Goal: Task Accomplishment & Management: Use online tool/utility

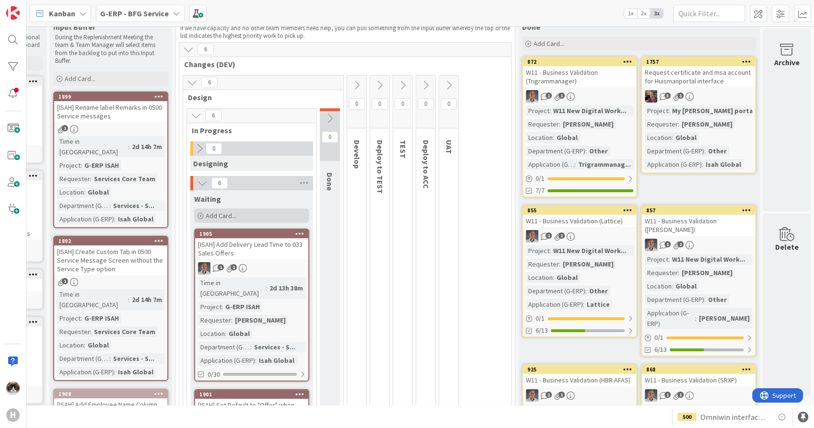
scroll to position [0, 113]
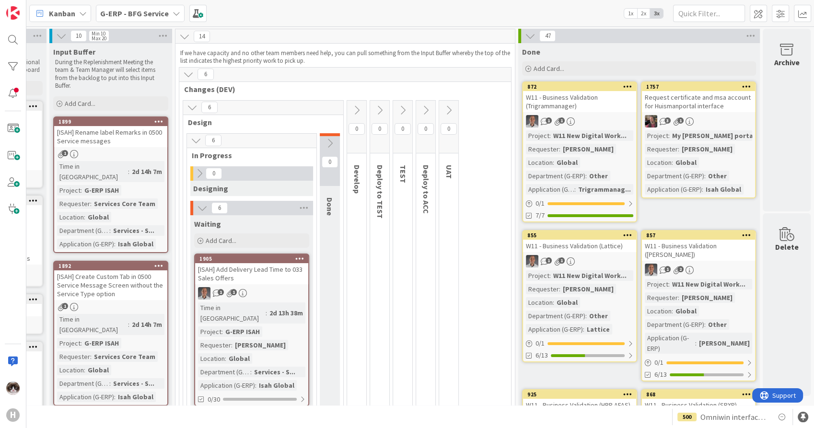
click at [156, 5] on div "G-ERP - BFG Service" at bounding box center [140, 13] width 89 height 17
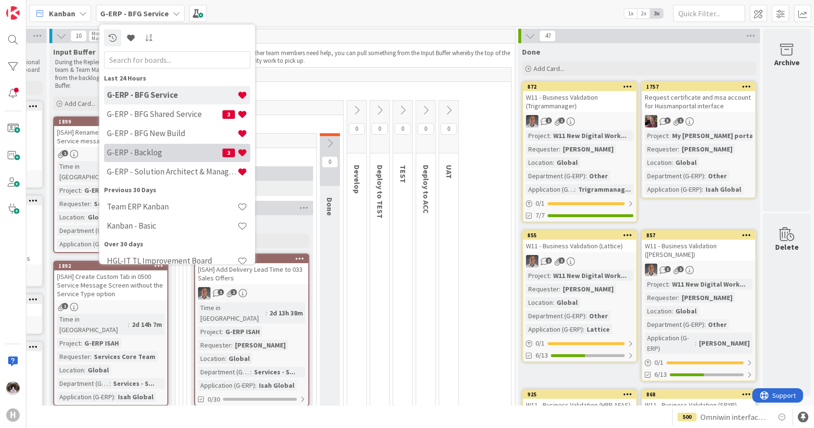
click at [173, 153] on h4 "G-ERP - Backlog" at bounding box center [165, 153] width 116 height 10
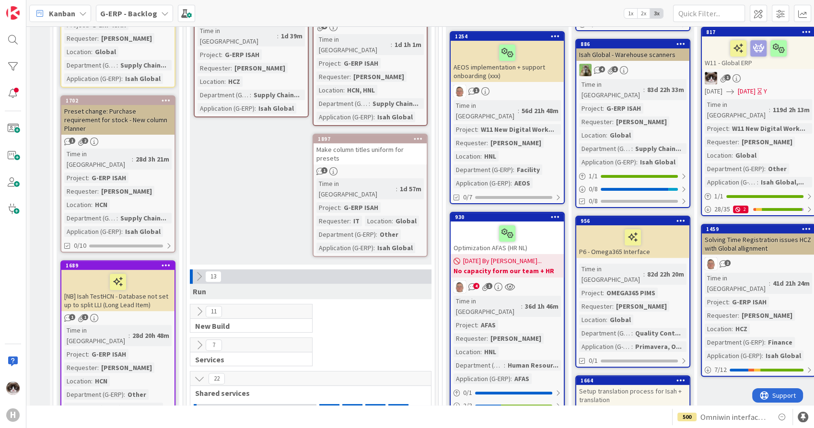
scroll to position [266, 0]
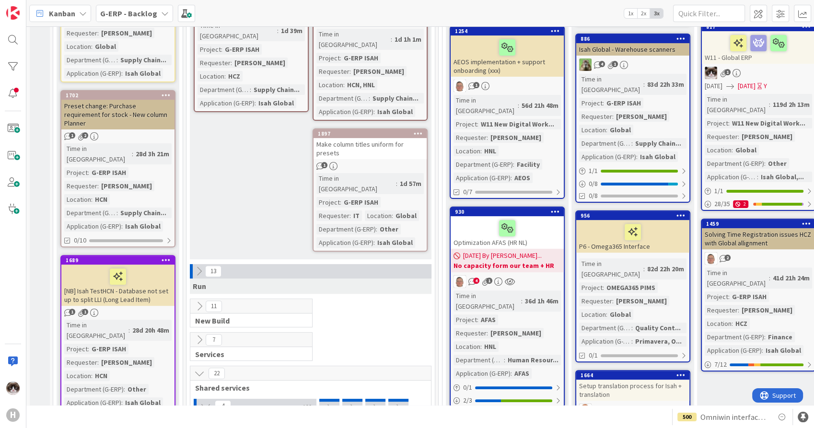
click at [192, 264] on div at bounding box center [191, 271] width 3 height 14
click at [200, 266] on icon at bounding box center [199, 271] width 11 height 11
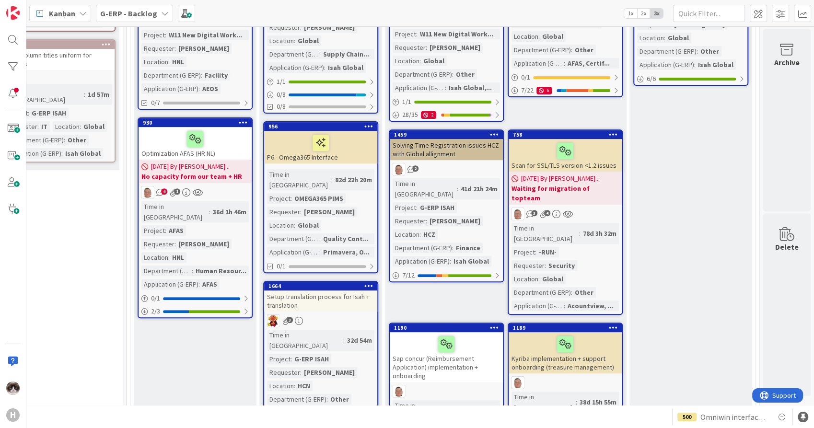
scroll to position [373, 320]
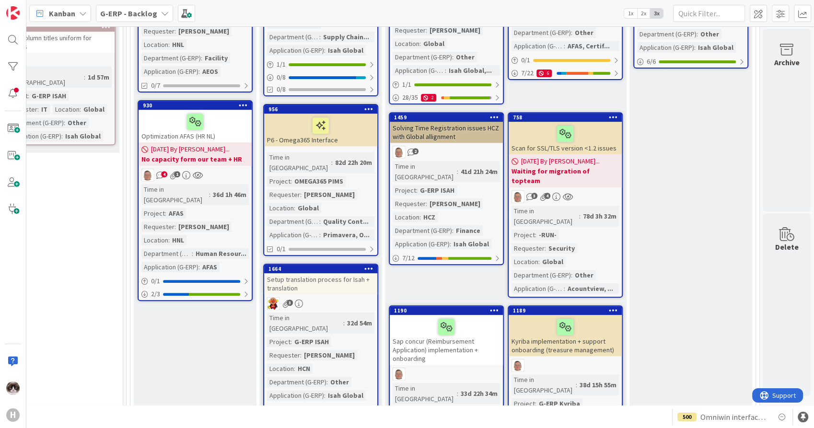
click at [128, 15] on b "G-ERP - Backlog" at bounding box center [128, 14] width 57 height 10
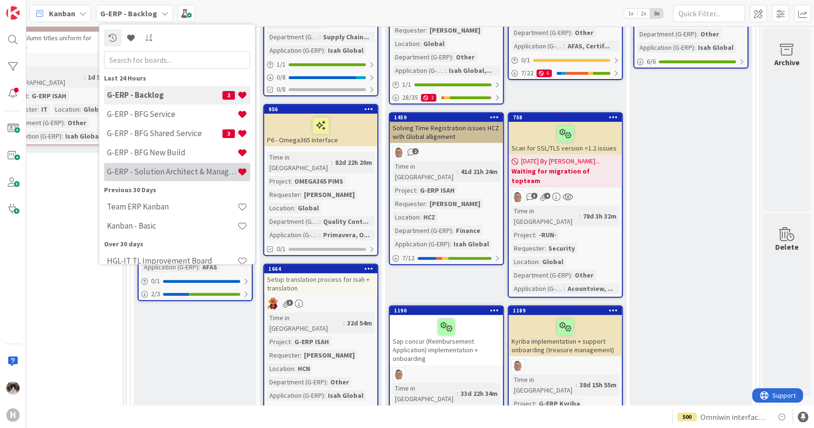
click at [173, 167] on h4 "G-ERP - Solution Architect & Management" at bounding box center [172, 172] width 130 height 10
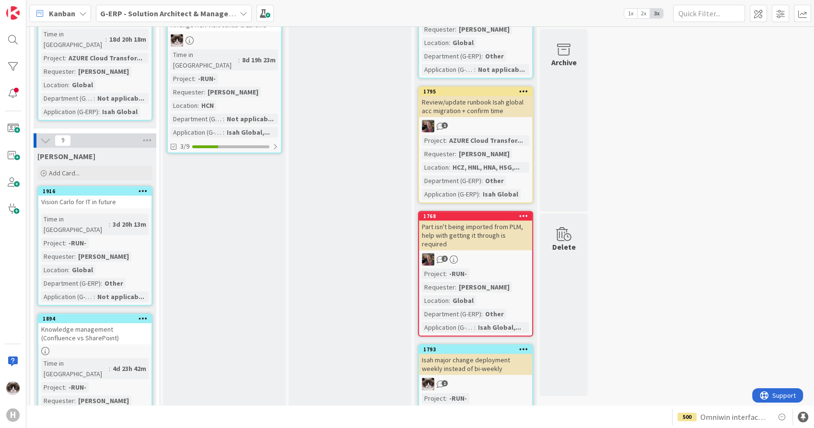
scroll to position [586, 0]
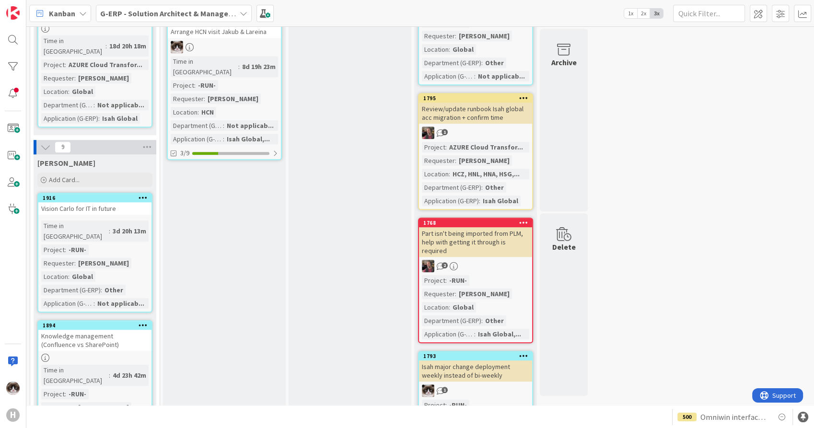
click at [75, 154] on div "[PERSON_NAME] Add Card..." at bounding box center [95, 171] width 123 height 35
click at [82, 173] on div "Add Card..." at bounding box center [94, 180] width 115 height 14
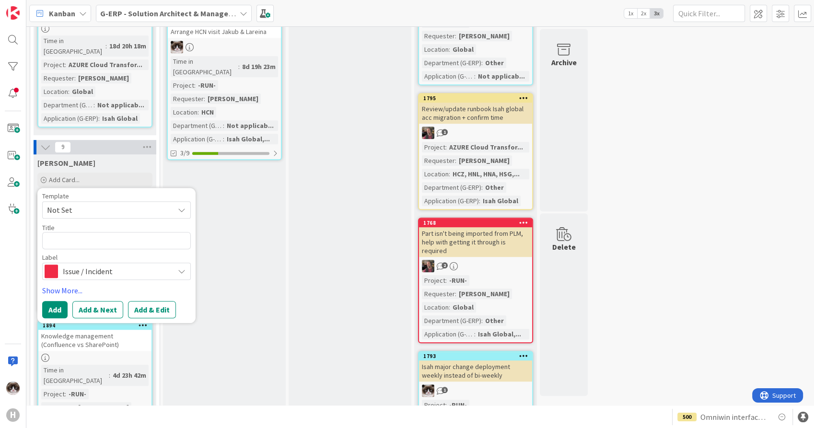
click at [97, 265] on span "Issue / Incident" at bounding box center [116, 271] width 106 height 13
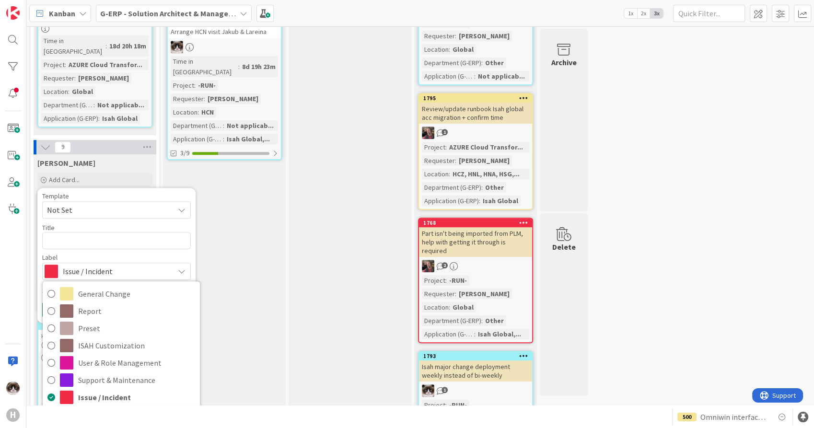
click at [102, 408] on span "Improvement" at bounding box center [136, 415] width 117 height 14
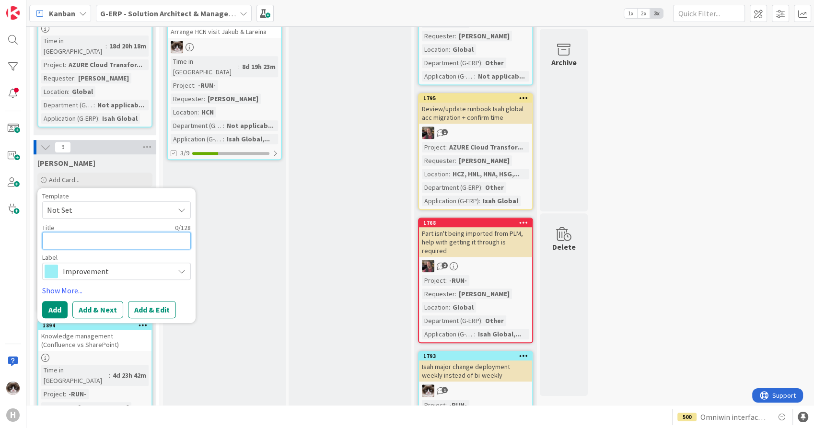
click at [98, 232] on textarea at bounding box center [116, 240] width 149 height 17
type textarea "x"
type textarea "D"
type textarea "x"
type textarea "De"
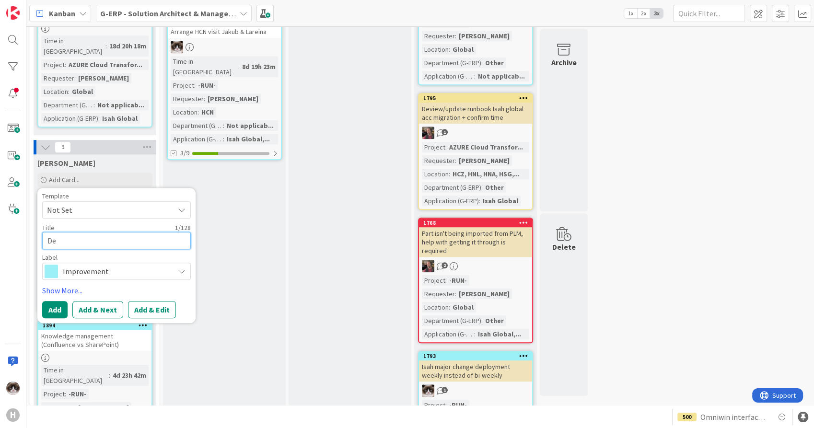
type textarea "x"
type textarea "Det"
type textarea "x"
type textarea "Dete"
type textarea "x"
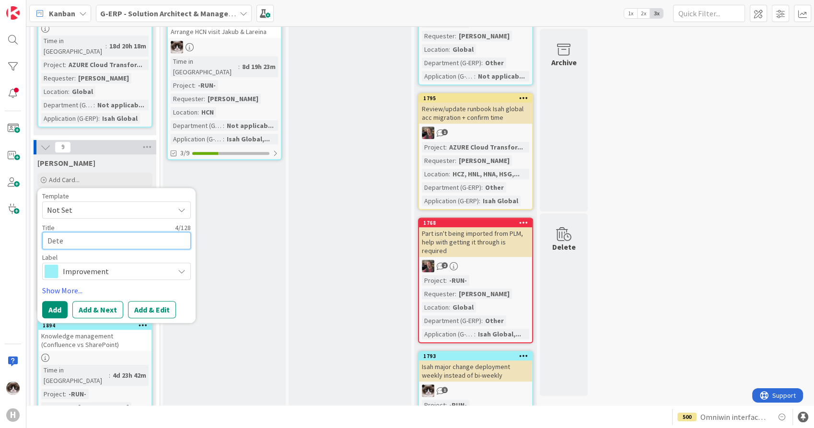
type textarea "Deter"
type textarea "x"
type textarea "Determ"
type textarea "x"
type textarea "Determi"
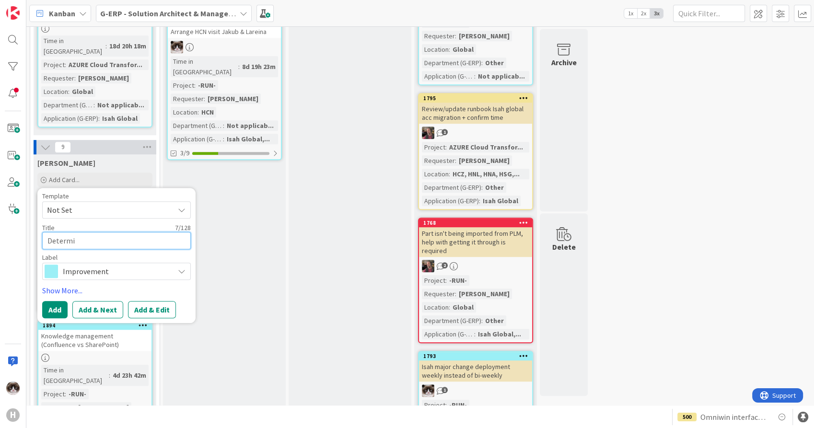
type textarea "x"
type textarea "Determin"
type textarea "x"
type textarea "Determine"
type textarea "x"
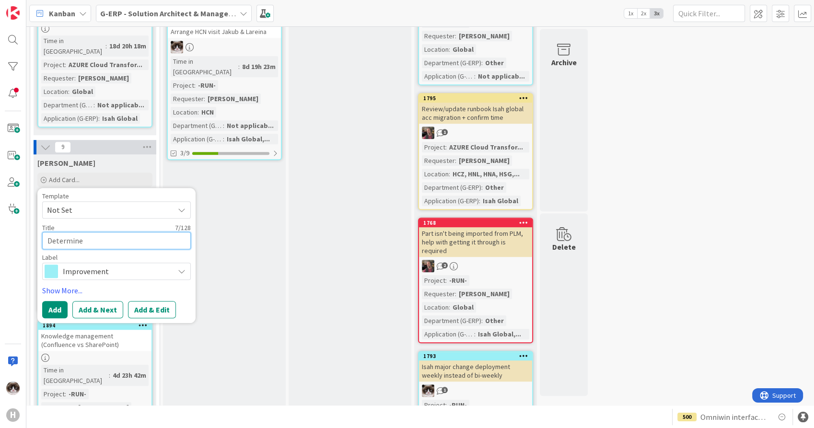
type textarea "Determine"
type textarea "x"
type textarea "Determine i"
type textarea "x"
type textarea "Determine if"
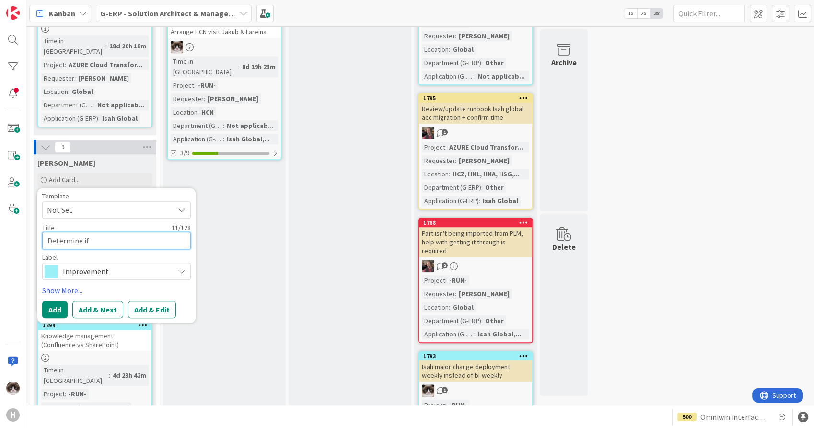
type textarea "x"
type textarea "Determine if"
type textarea "x"
type textarea "Determine if"
type textarea "x"
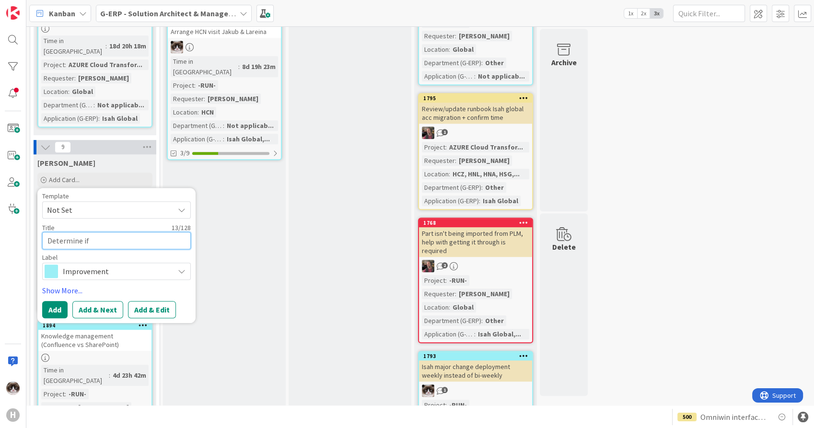
type textarea "Determine i"
type textarea "x"
type textarea "Determine"
type textarea "x"
type textarea "Determine w"
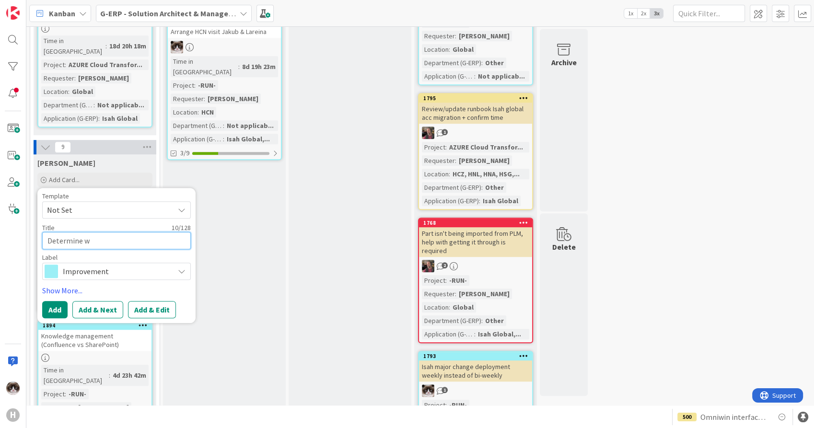
type textarea "x"
type textarea "Determine wh"
type textarea "x"
type textarea "Determine wha"
type textarea "x"
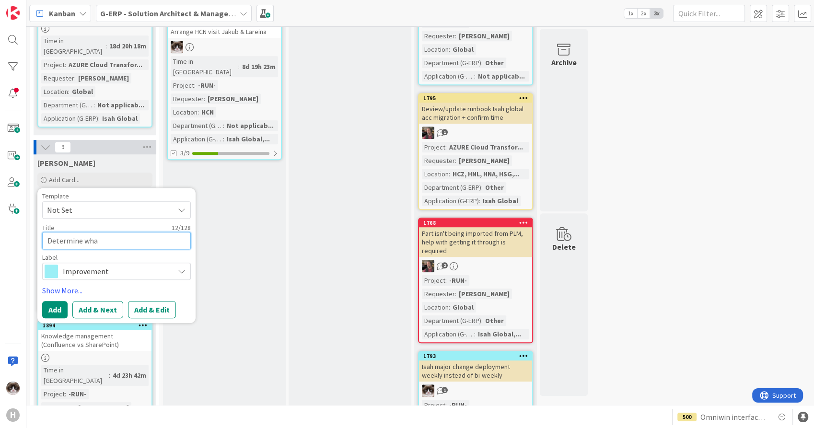
type textarea "Determine what"
type textarea "x"
type textarea "Determine what"
type textarea "x"
type textarea "Determine what t"
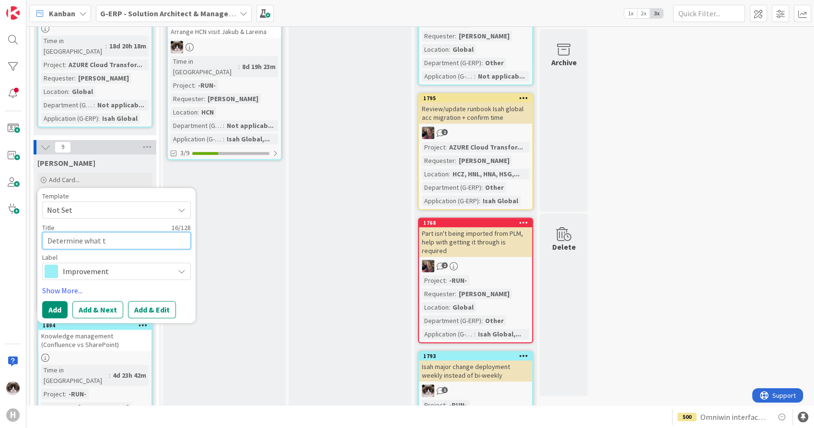
type textarea "x"
type textarea "Determine what to"
type textarea "x"
type textarea "Determine what to"
type textarea "x"
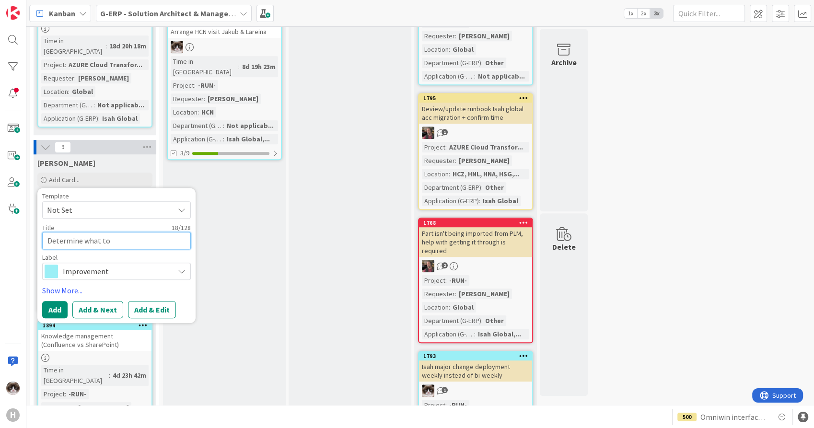
type textarea "Determine what to d"
type textarea "x"
type textarea "Determine what to do"
type textarea "x"
type textarea "Determine what to do"
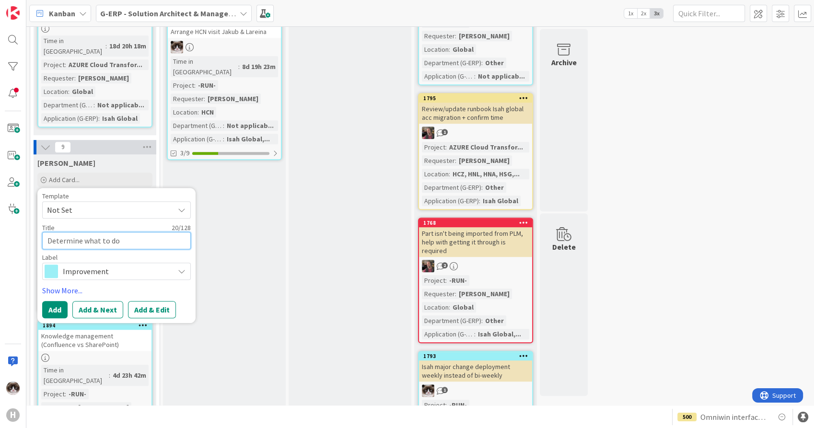
type textarea "x"
type textarea "Determine what to do w"
type textarea "x"
type textarea "Determine what to do wi"
type textarea "x"
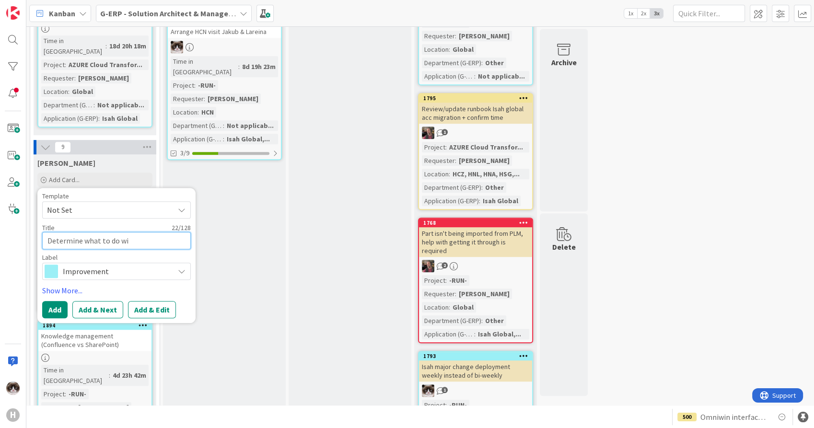
type textarea "Determine what to do wit"
type textarea "x"
type textarea "Determine what to do with"
type textarea "x"
type textarea "Determine what to do with m"
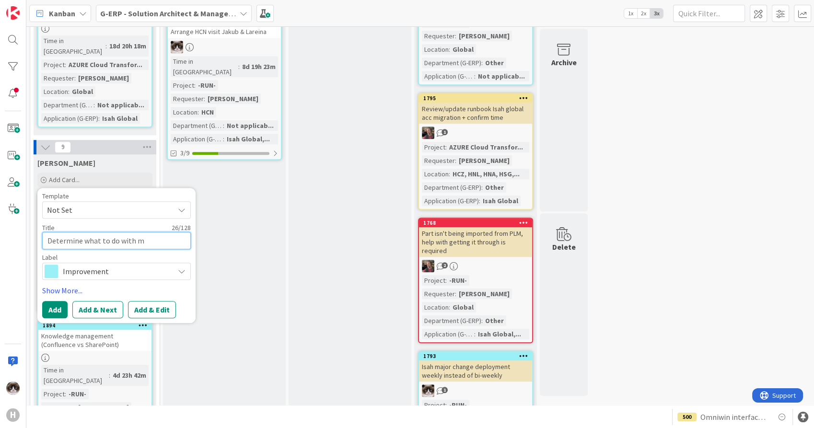
type textarea "x"
type textarea "Determine what to do with mi"
type textarea "x"
type textarea "Determine what to do with min"
type textarea "x"
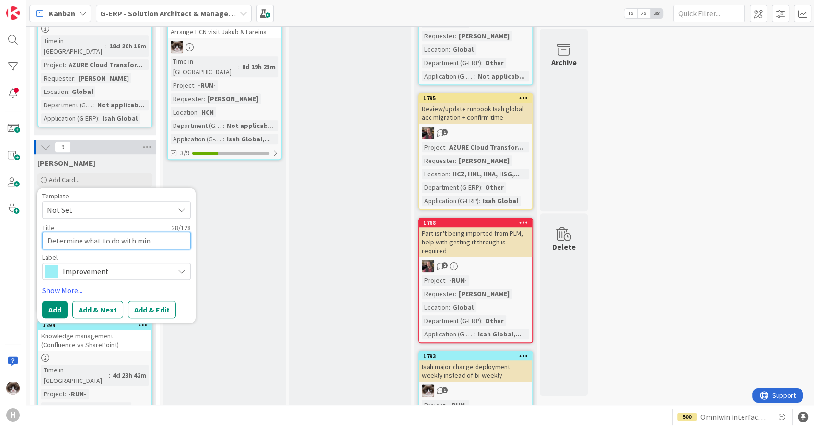
type textarea "Determine what to do with mino"
type textarea "x"
type textarea "Determine what to do with minor"
type textarea "x"
type textarea "Determine what to do with minor c"
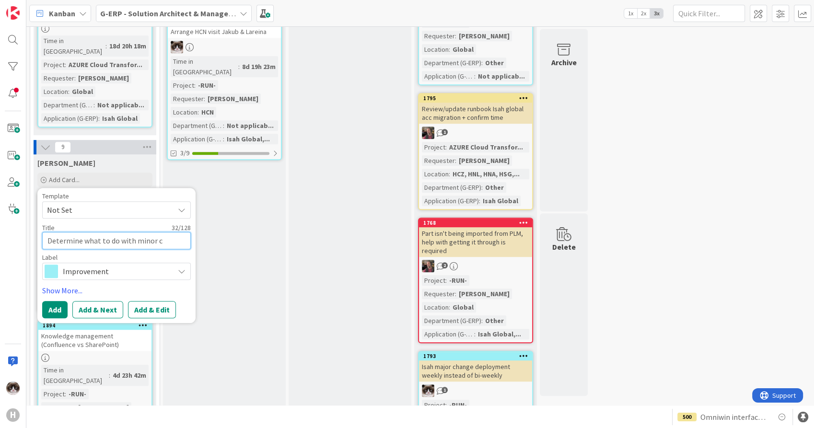
type textarea "x"
type textarea "Determine what to do with minor ch"
type textarea "x"
type textarea "Determine what to do with minor [PERSON_NAME]"
type textarea "x"
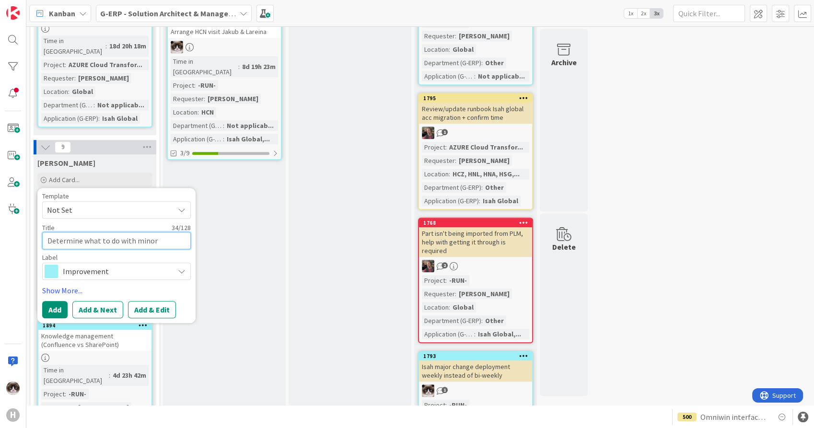
type textarea "Determine what to do with [PERSON_NAME]"
type textarea "x"
type textarea "Determine what to do with minor change"
type textarea "x"
type textarea "Determine what to do with minor change"
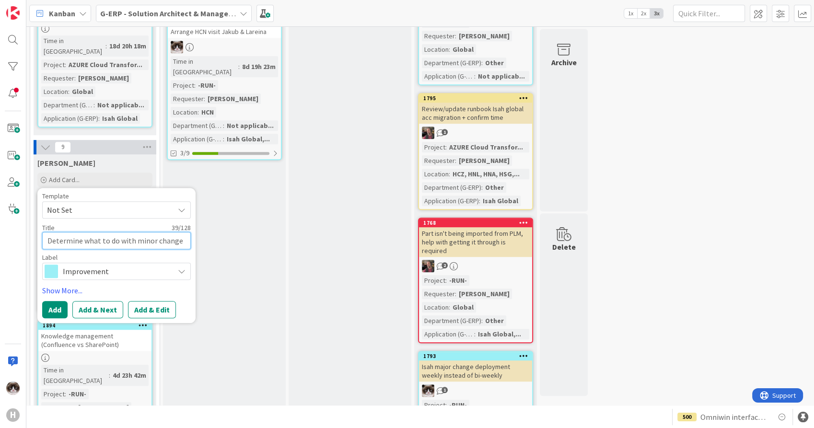
type textarea "x"
type textarea "Determine what to do with minor change t"
type textarea "x"
type textarea "Determine what to do with minor change tes"
type textarea "x"
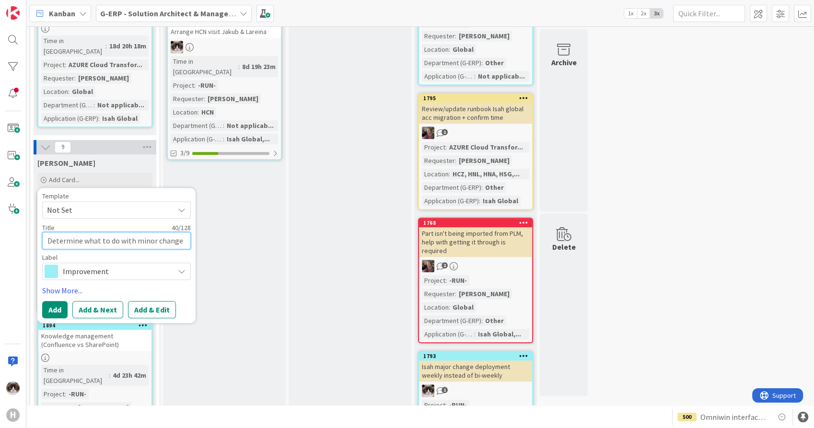
type textarea "Determine what to do with minor change test"
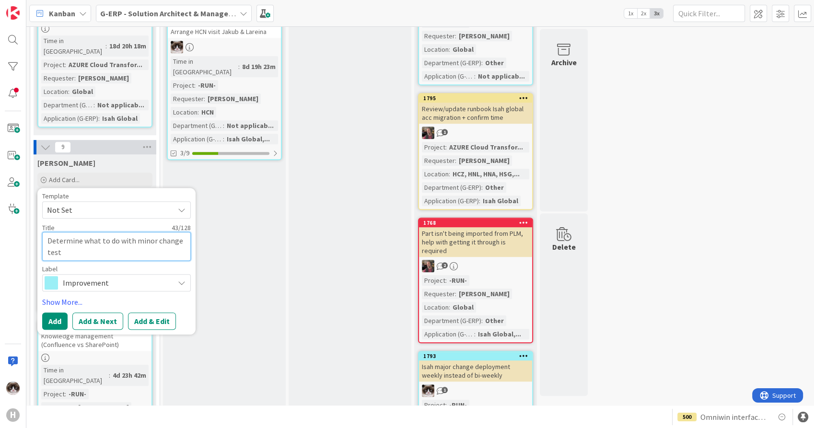
type textarea "x"
type textarea "Determine what to do with minor change tests"
type textarea "x"
type textarea "Determine what to do with minor change tests"
type textarea "x"
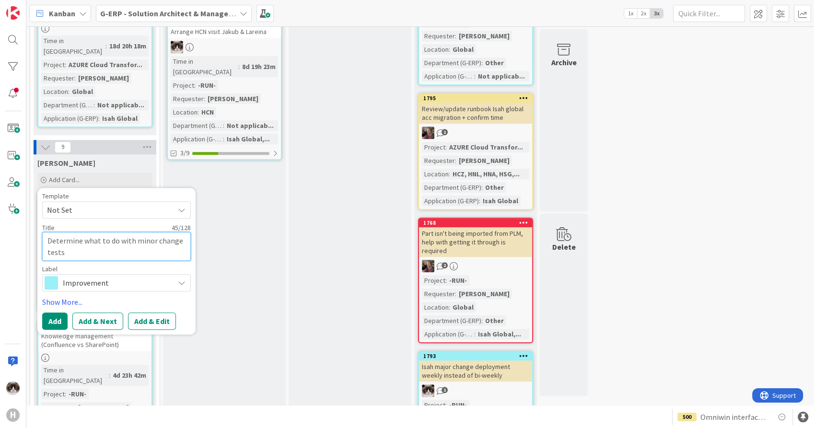
type textarea "Determine what to do with minor change tests"
type textarea "x"
type textarea "Determine what to do with minor change tests"
type textarea "x"
type textarea "Determine what to do with minor change tests a"
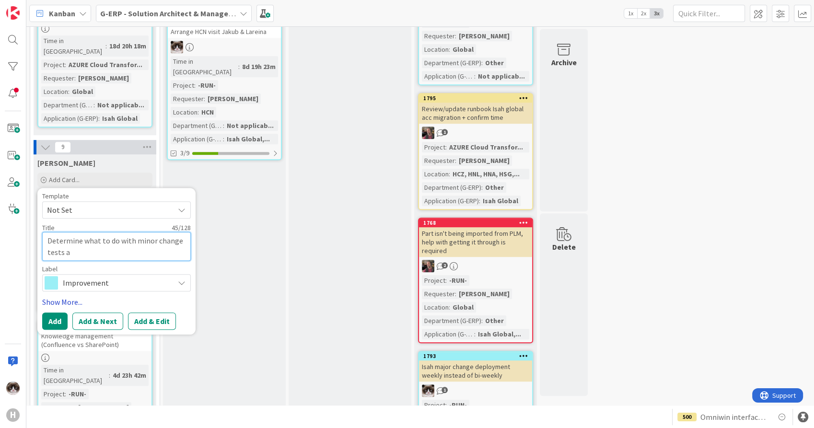
type textarea "x"
type textarea "Determine what to do with minor change tests as"
type textarea "x"
type textarea "Determine what to do with minor change tests as"
type textarea "x"
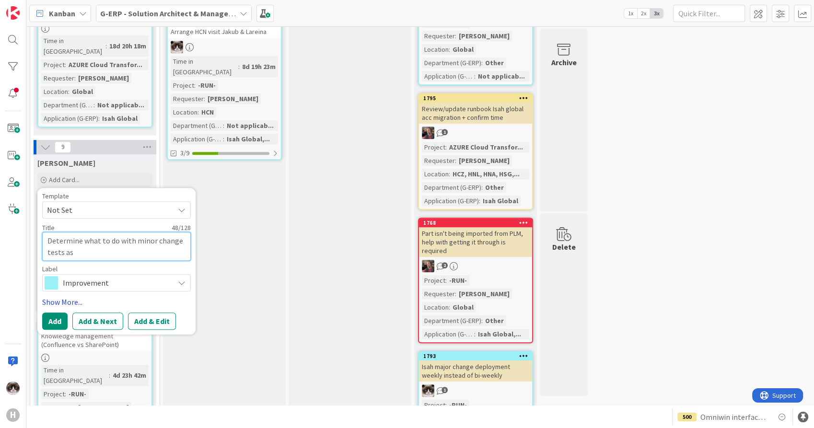
type textarea "Determine what to do with minor change tests as l"
type textarea "x"
type textarea "Determine what to do with minor change tests as lo"
type textarea "x"
type textarea "Determine what to do with minor change tests as lot"
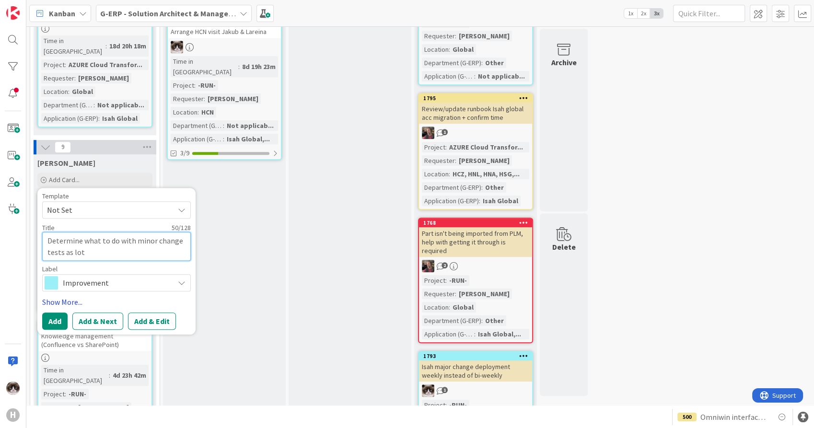
type textarea "x"
type textarea "Determine what to do with minor change tests as lot"
type textarea "x"
type textarea "Determine what to do with minor change tests as lot o"
type textarea "x"
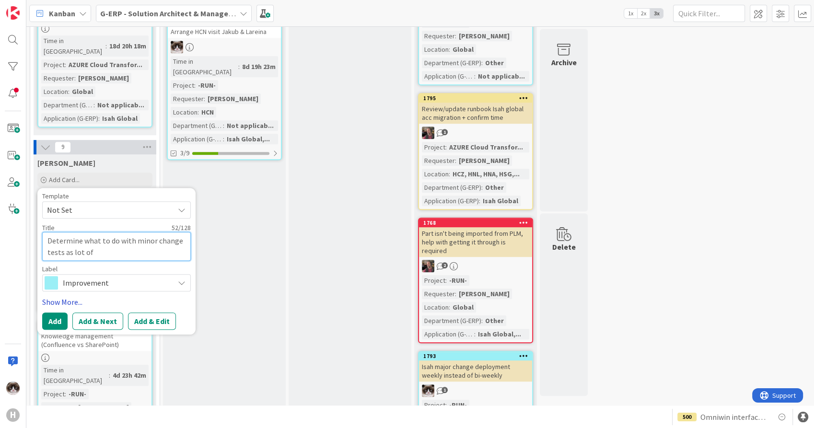
type textarea "Determine what to do with minor change tests as lot of"
type textarea "x"
type textarea "Determine what to do with minor change tests as lot of i"
type textarea "x"
type textarea "Determine what to do with minor change tests as lot of is"
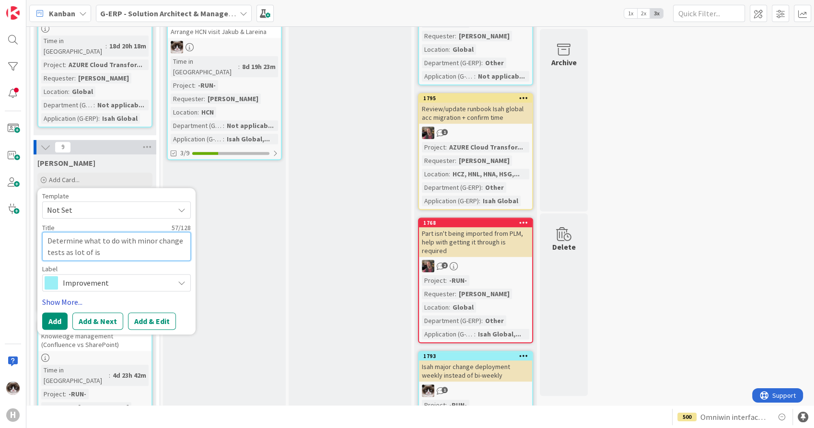
type textarea "x"
type textarea "Determine what to do with minor change tests as lot of issu"
type textarea "x"
type textarea "Determine what to do with minor change tests as lot of issue"
type textarea "x"
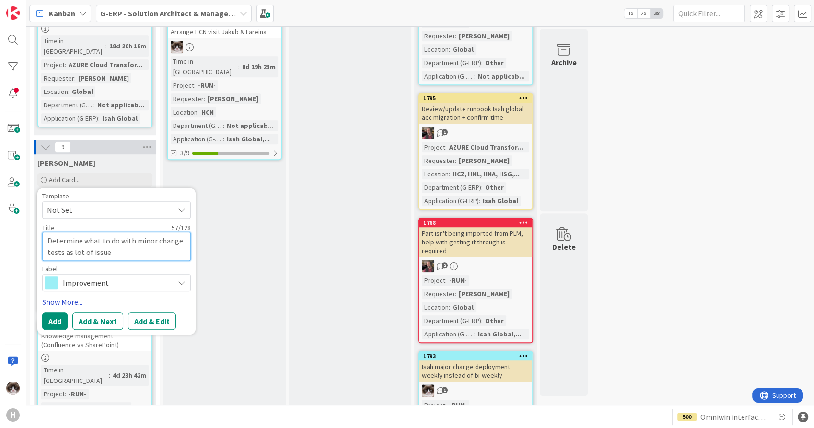
type textarea "Determine what to do with minor change tests as lot of issues"
type textarea "x"
type textarea "Determine what to do with minor change tests as lot of issues"
type textarea "x"
type textarea "Determine what to do with minor change tests as lot of issues"
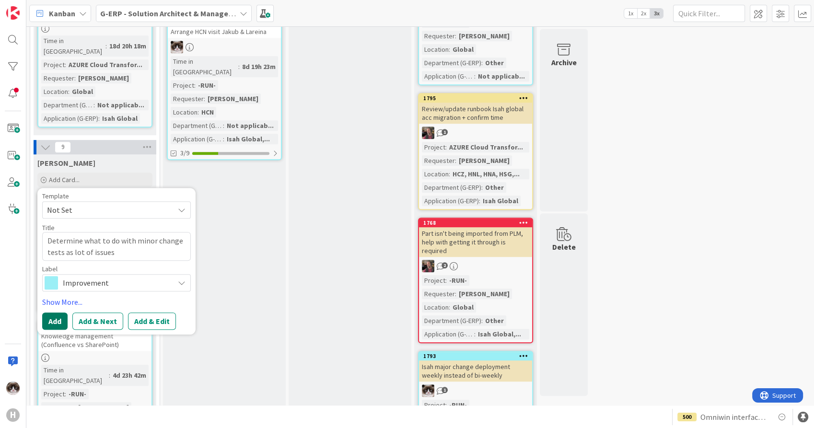
click at [57, 313] on button "Add" at bounding box center [54, 321] width 25 height 17
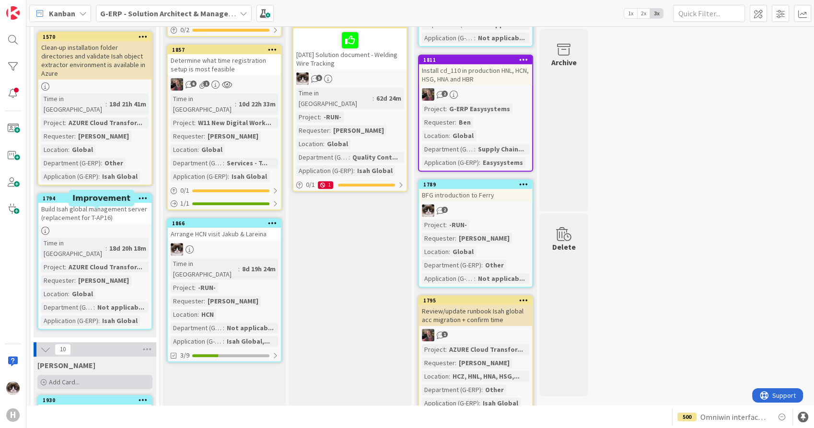
scroll to position [479, 0]
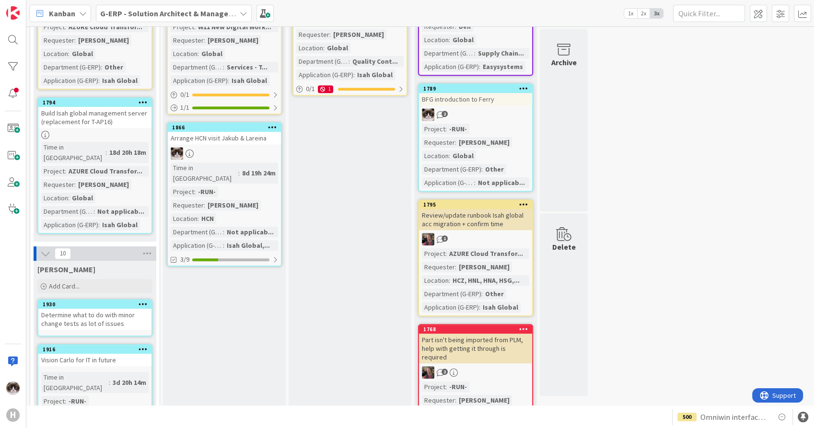
click at [133, 309] on div "Determine what to do with minor change tests as lot of issues" at bounding box center [94, 319] width 113 height 21
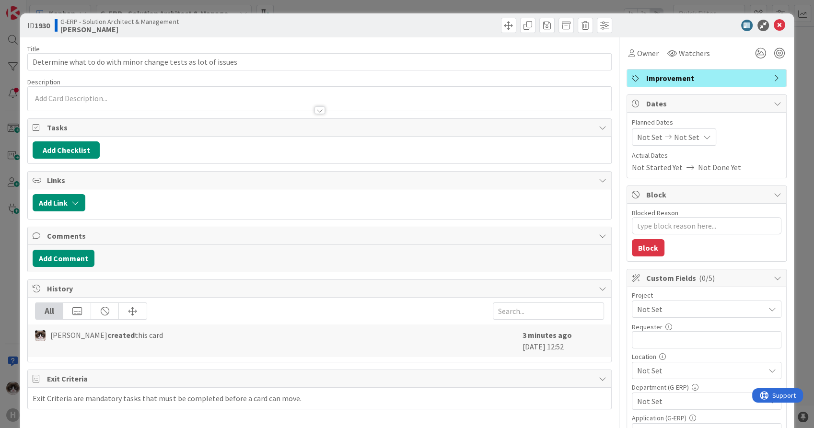
click at [669, 310] on span "Not Set" at bounding box center [698, 309] width 123 height 13
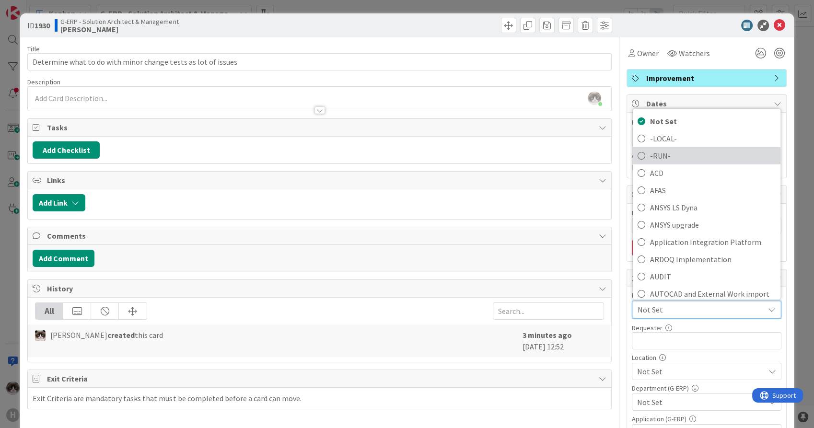
click at [663, 157] on span "-RUN-" at bounding box center [713, 156] width 126 height 14
type textarea "x"
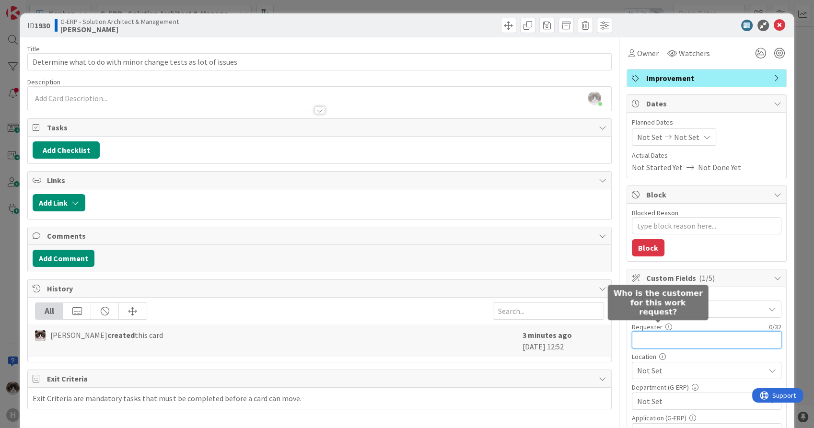
click at [659, 334] on input "text" at bounding box center [707, 339] width 150 height 17
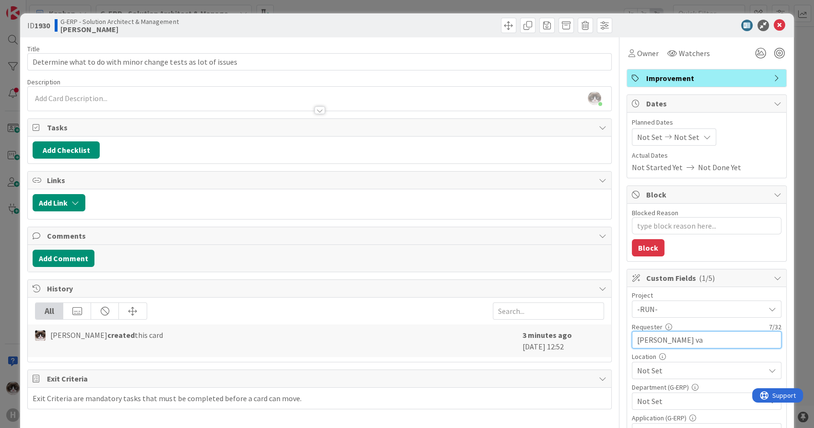
type input "[PERSON_NAME]"
type textarea "x"
type input "[PERSON_NAME]"
type textarea "x"
type input "[PERSON_NAME]"
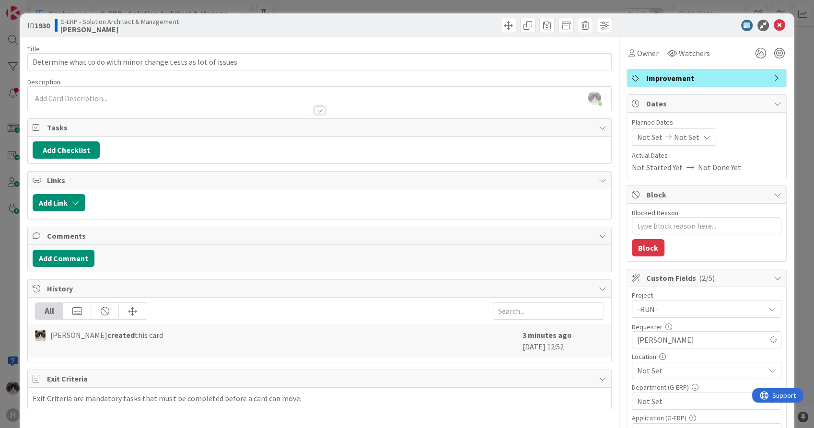
click at [671, 372] on span "Not Set" at bounding box center [701, 371] width 128 height 12
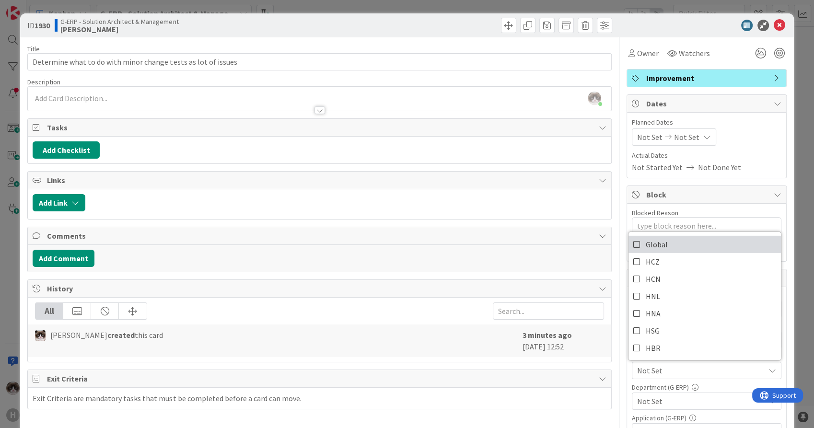
click at [679, 247] on link "Global" at bounding box center [705, 244] width 152 height 17
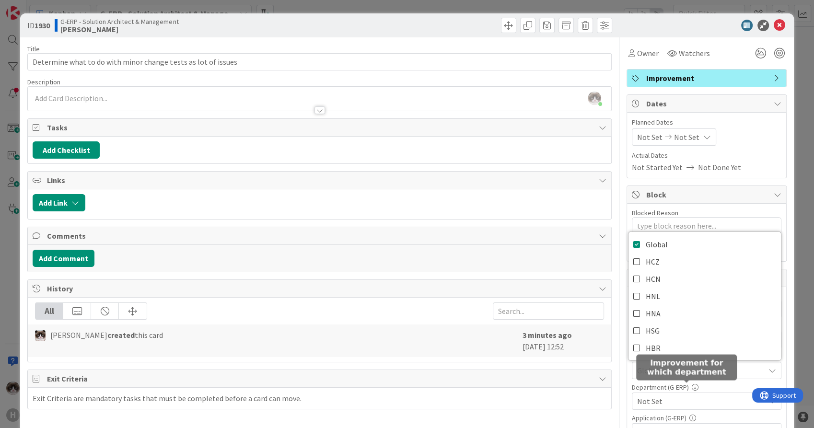
click at [685, 391] on div "Department (G-ERP) Not Set" at bounding box center [707, 397] width 150 height 26
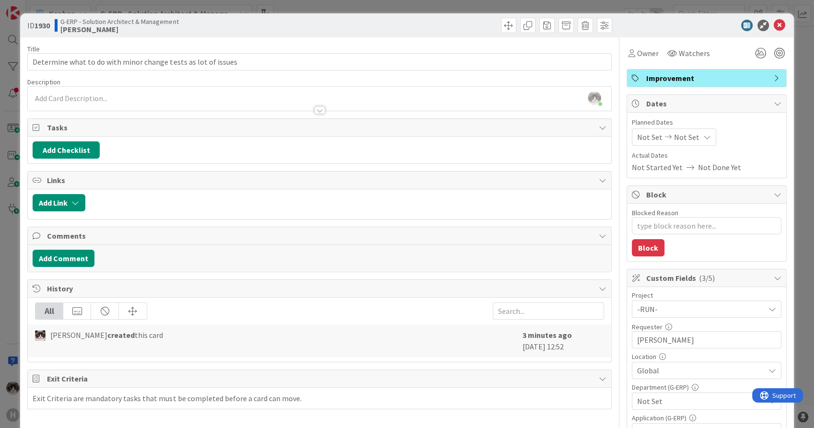
click at [686, 402] on span "Not Set" at bounding box center [701, 402] width 128 height 12
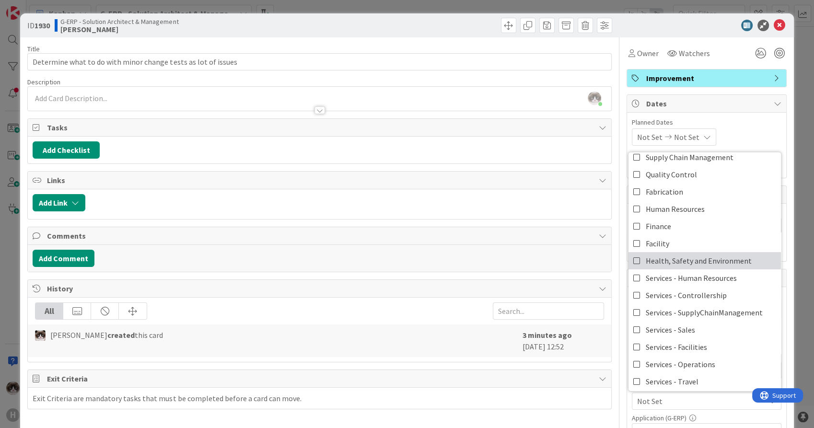
scroll to position [79, 0]
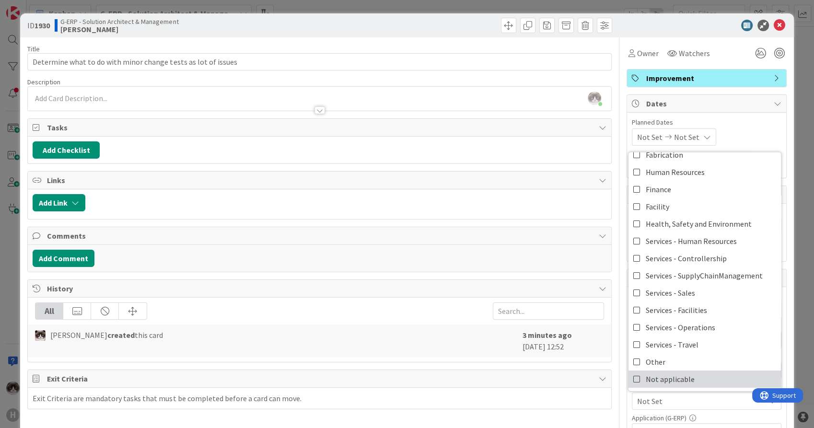
click at [687, 372] on link "Not applicable" at bounding box center [705, 379] width 152 height 17
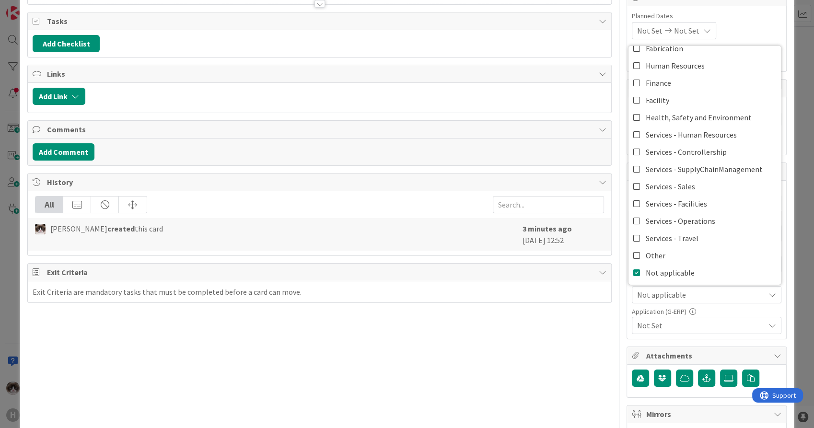
click at [691, 329] on span "Not Set" at bounding box center [701, 326] width 128 height 12
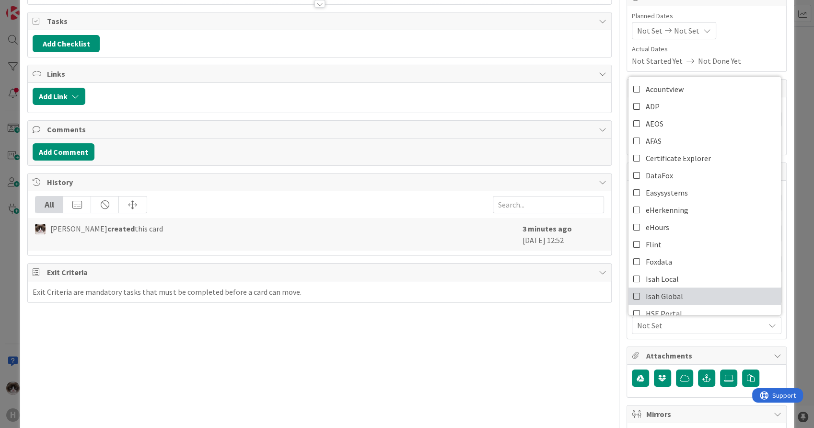
click at [688, 296] on link "Isah Global" at bounding box center [705, 296] width 152 height 17
click at [563, 362] on div "Title 61 / 128 Determine what to do with minor change tests as lot of issues De…" at bounding box center [319, 309] width 584 height 756
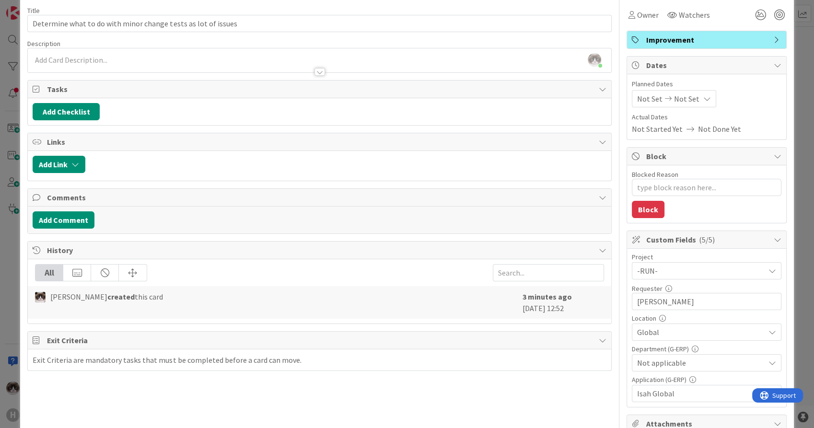
scroll to position [0, 0]
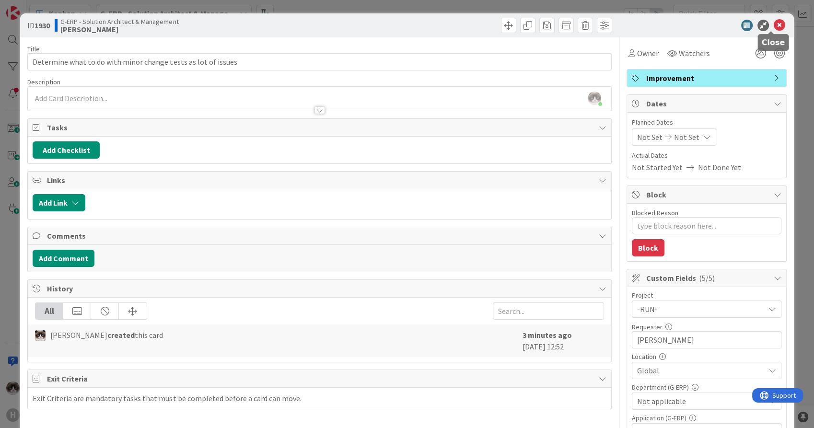
click at [774, 26] on icon at bounding box center [780, 26] width 12 height 12
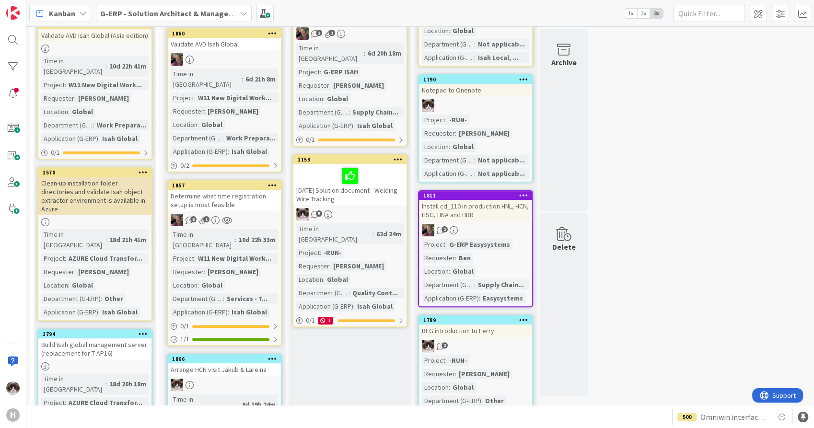
scroll to position [266, 0]
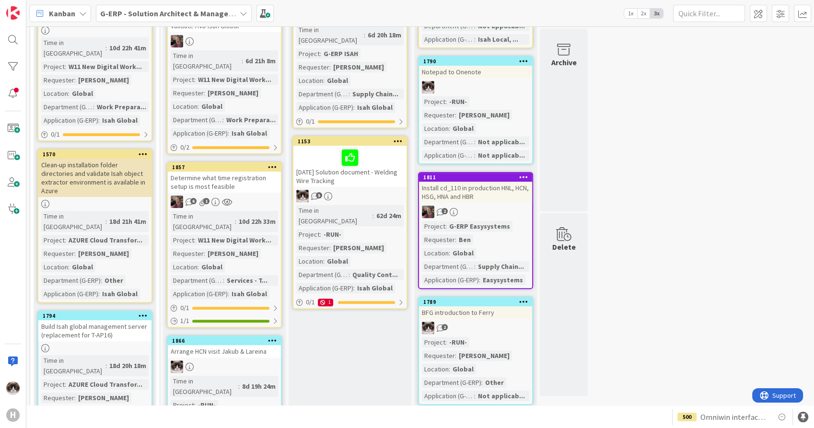
click at [247, 345] on div "Arrange HCN visit Jakub & Lareina" at bounding box center [224, 351] width 113 height 12
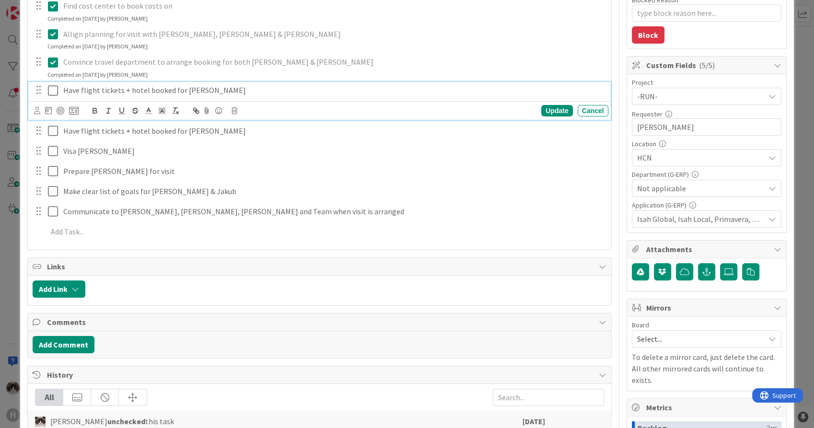
click at [53, 88] on icon at bounding box center [53, 91] width 10 height 12
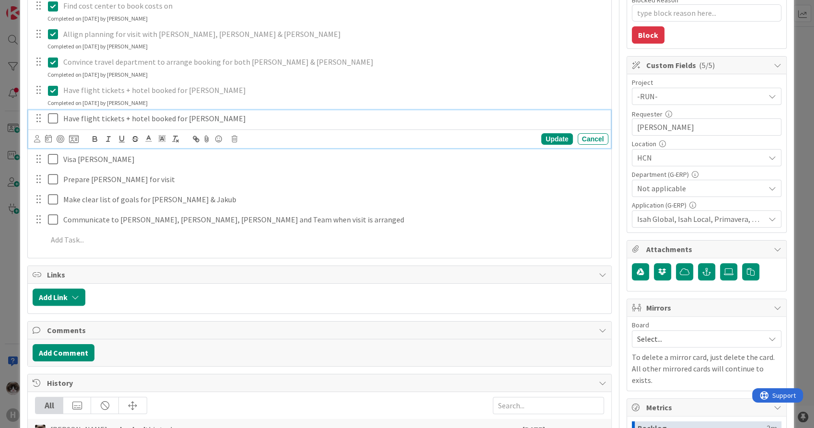
click at [52, 117] on icon at bounding box center [53, 119] width 10 height 12
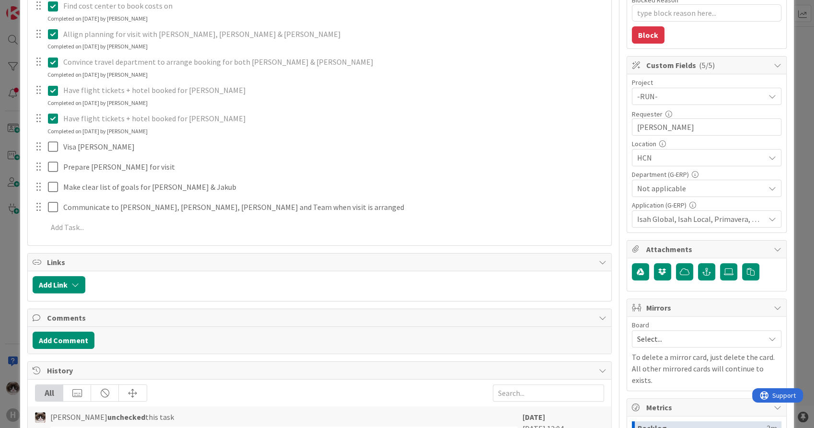
type textarea "x"
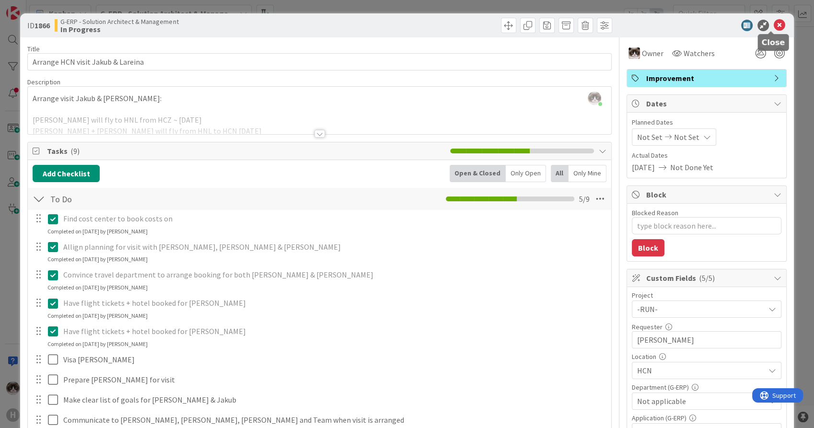
click at [774, 25] on icon at bounding box center [780, 26] width 12 height 12
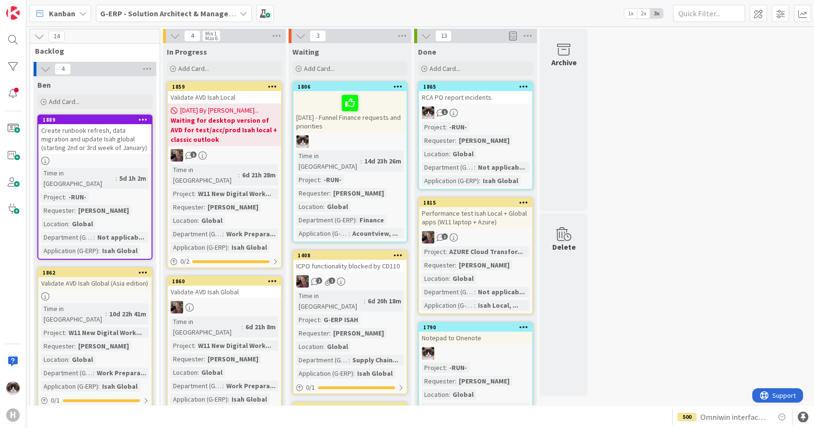
click at [204, 15] on b "G-ERP - Solution Architect & Management" at bounding box center [173, 14] width 147 height 10
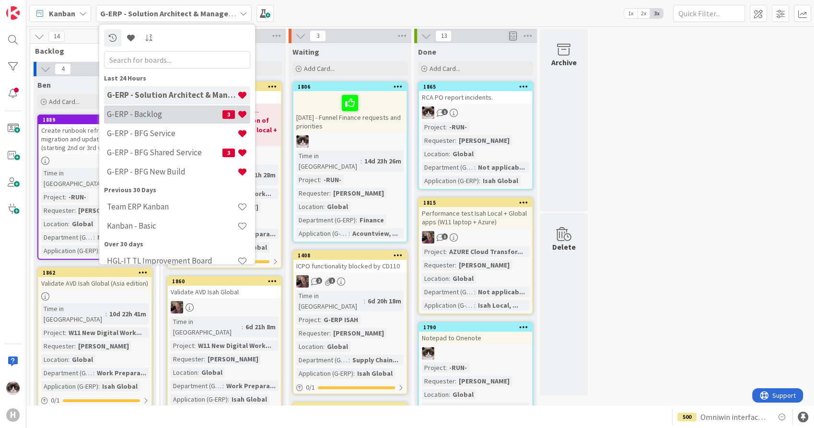
click at [153, 115] on h4 "G-ERP - Backlog" at bounding box center [165, 115] width 116 height 10
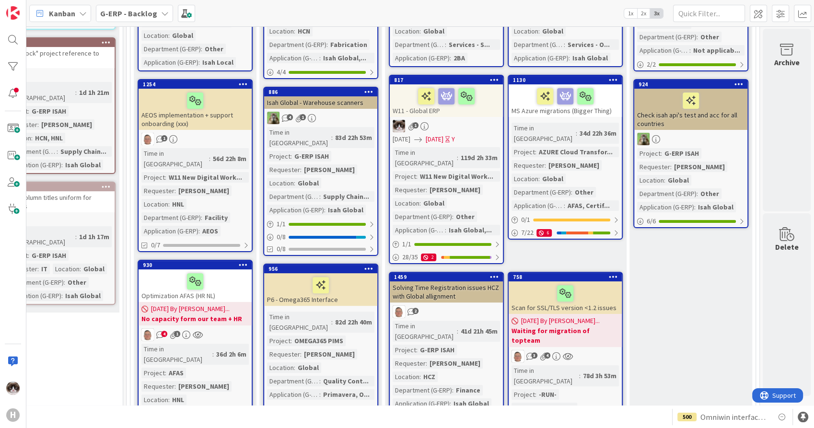
scroll to position [319, 320]
